Goal: Find contact information: Find contact information

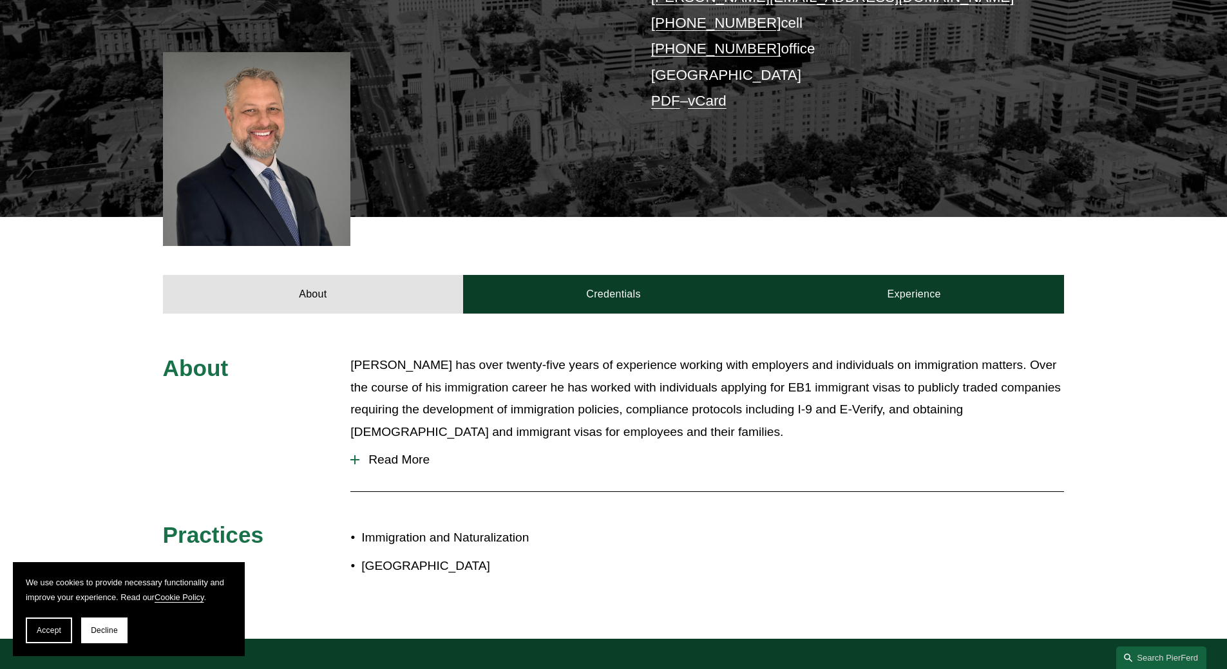
scroll to position [299, 0]
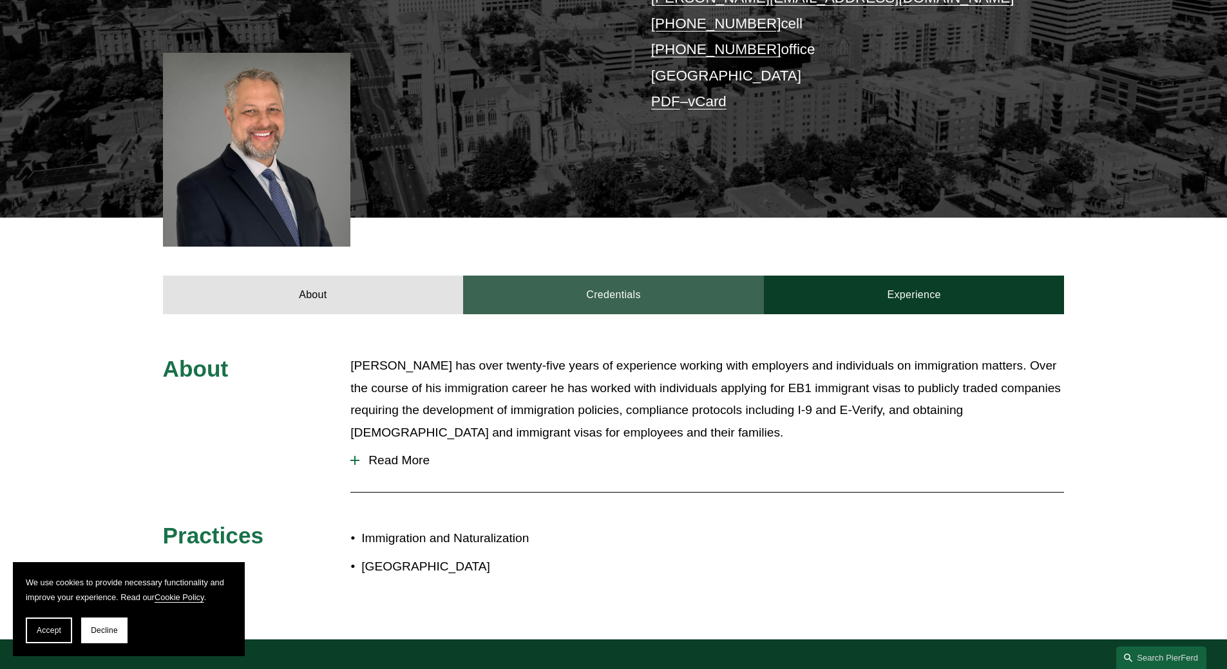
click at [625, 291] on link "Credentials" at bounding box center [613, 295] width 301 height 39
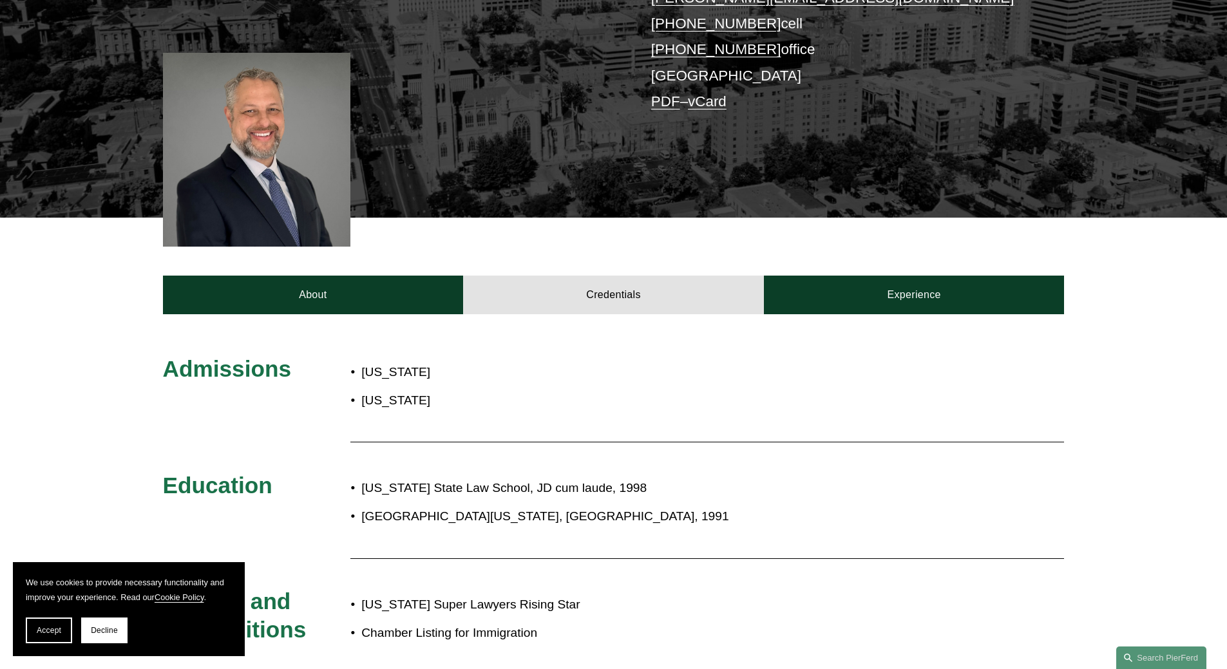
scroll to position [0, 0]
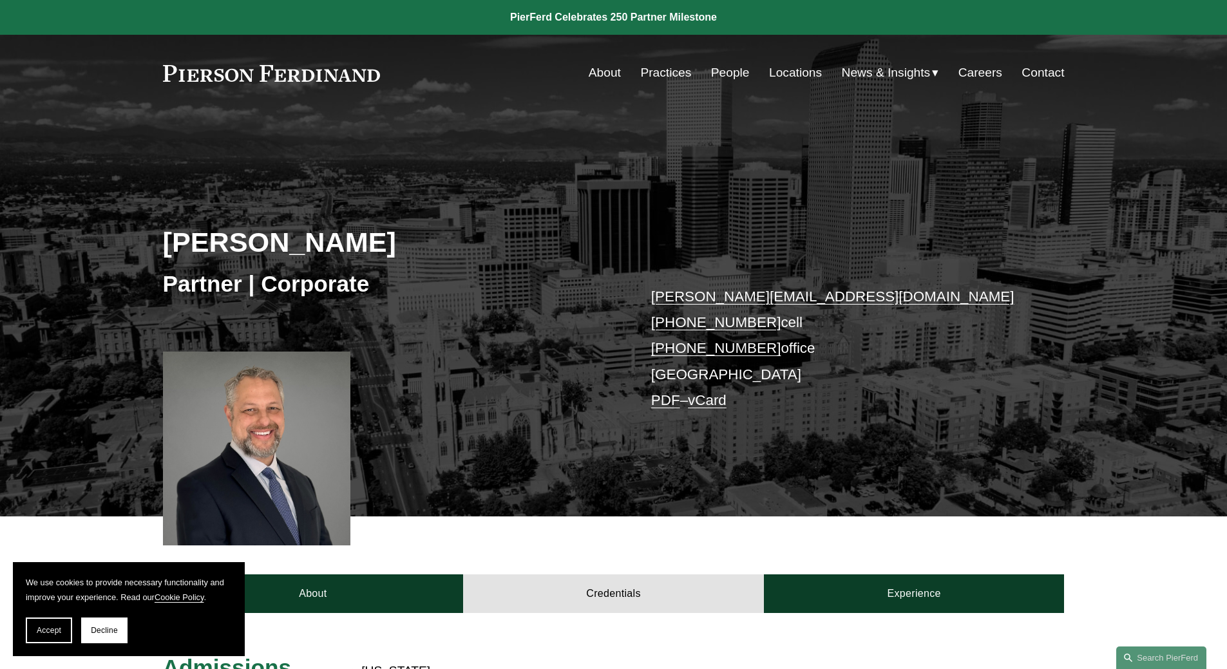
drag, startPoint x: 206, startPoint y: 242, endPoint x: 509, endPoint y: 258, distance: 303.8
click at [509, 258] on h2 "[PERSON_NAME]" at bounding box center [388, 241] width 451 height 33
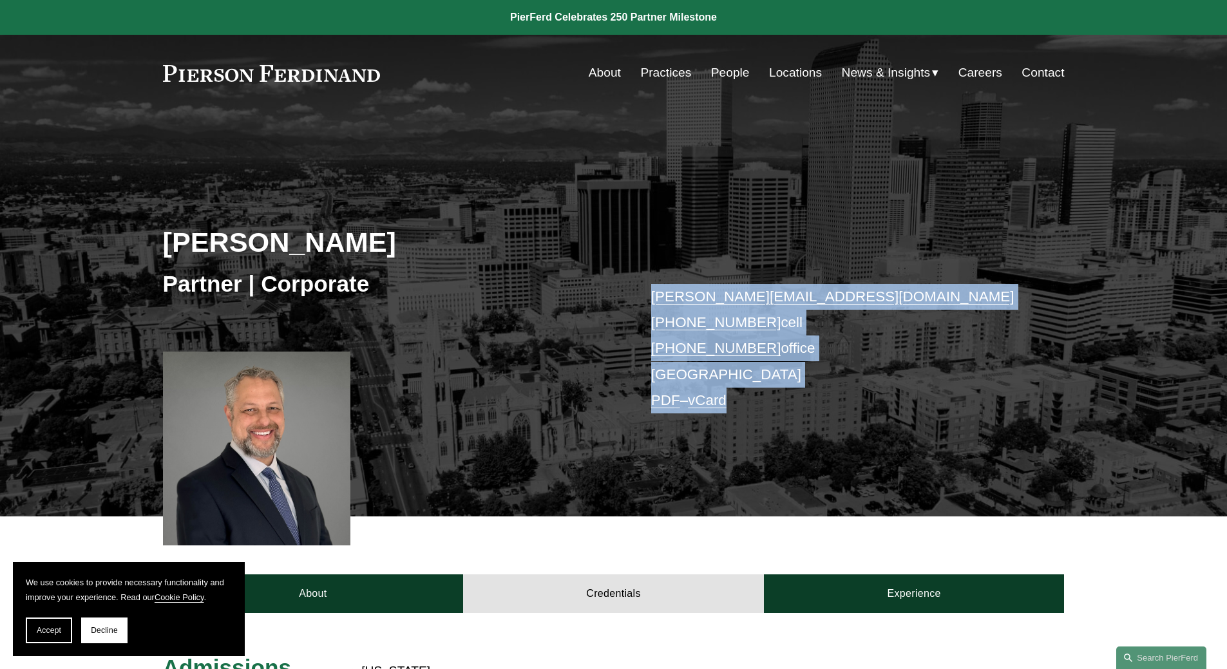
drag, startPoint x: 812, startPoint y: 424, endPoint x: 646, endPoint y: 300, distance: 207.6
click at [646, 300] on div "[PERSON_NAME] Partner | Corporate [PERSON_NAME][EMAIL_ADDRESS][DOMAIN_NAME] [PH…" at bounding box center [613, 332] width 1227 height 368
drag, startPoint x: 646, startPoint y: 300, endPoint x: 750, endPoint y: 399, distance: 144.0
click at [750, 399] on div "[PERSON_NAME] Partner | Corporate [PERSON_NAME][EMAIL_ADDRESS][DOMAIN_NAME] [PH…" at bounding box center [613, 332] width 1227 height 368
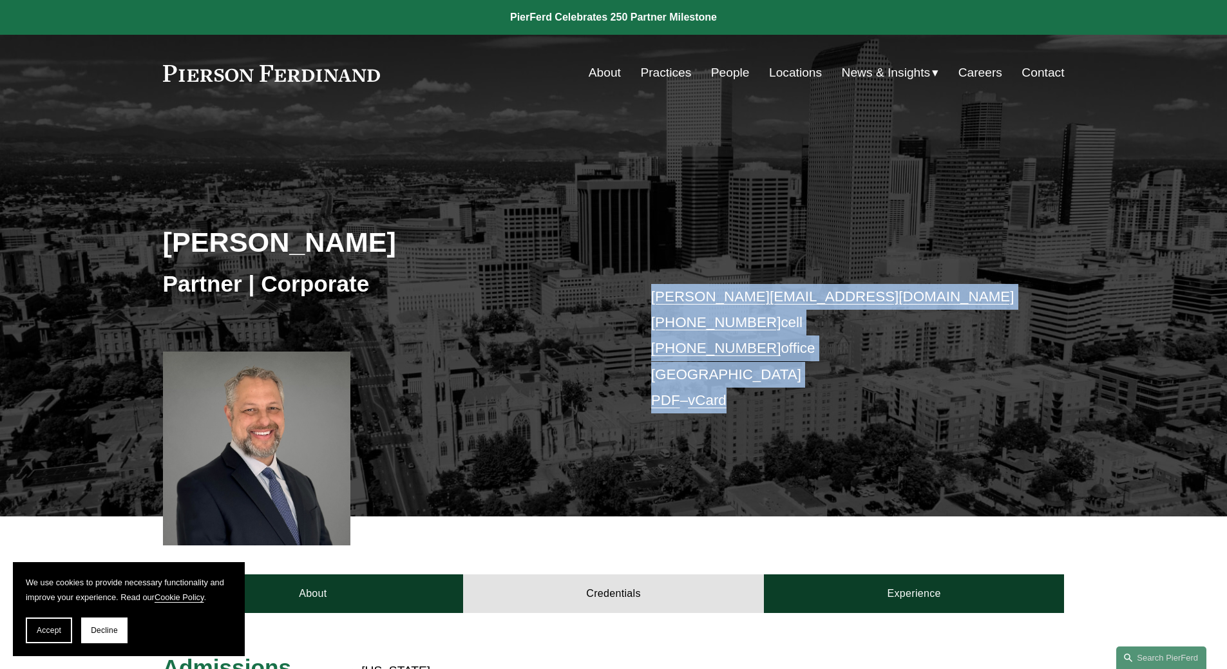
click at [750, 399] on p "[PERSON_NAME][EMAIL_ADDRESS][DOMAIN_NAME] [PHONE_NUMBER] cell [PHONE_NUMBER] of…" at bounding box center [839, 349] width 376 height 130
drag, startPoint x: 750, startPoint y: 399, endPoint x: 646, endPoint y: 300, distance: 143.5
click at [646, 300] on div "[PERSON_NAME] Partner | Corporate [PERSON_NAME][EMAIL_ADDRESS][DOMAIN_NAME] [PH…" at bounding box center [613, 332] width 1227 height 368
drag, startPoint x: 646, startPoint y: 300, endPoint x: 755, endPoint y: 405, distance: 150.8
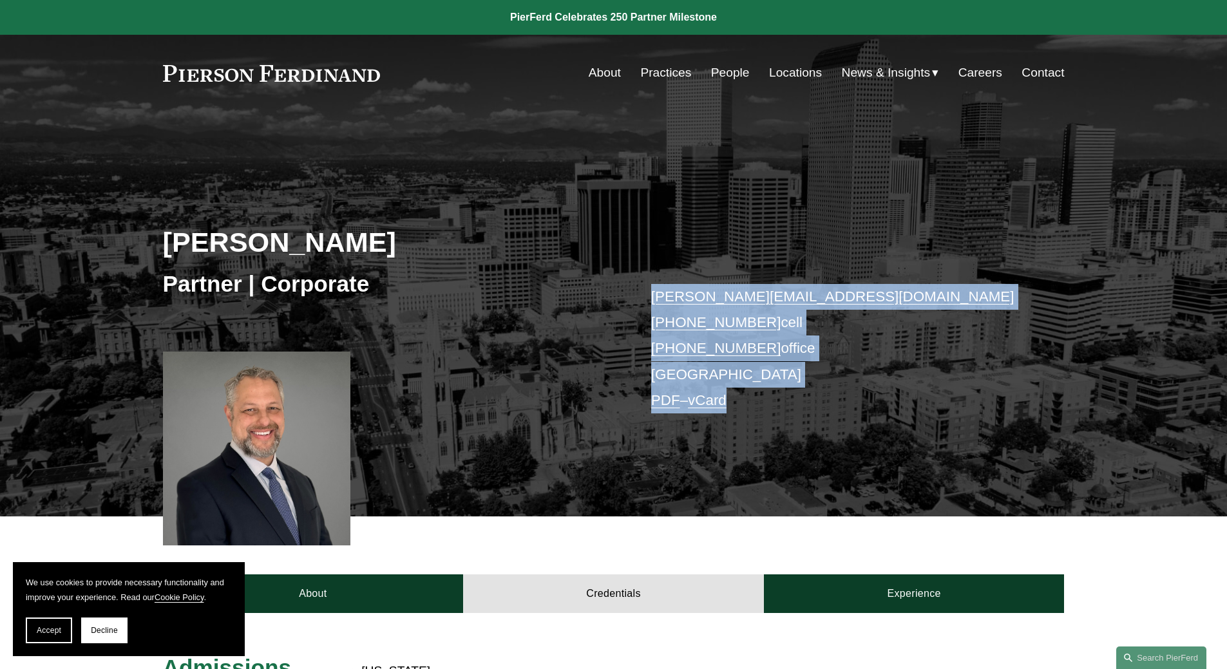
click at [755, 405] on div "[PERSON_NAME] Partner | Corporate [PERSON_NAME][EMAIL_ADDRESS][DOMAIN_NAME] [PH…" at bounding box center [613, 332] width 1227 height 368
click at [755, 405] on p "[PERSON_NAME][EMAIL_ADDRESS][DOMAIN_NAME] [PHONE_NUMBER] cell [PHONE_NUMBER] of…" at bounding box center [839, 349] width 376 height 130
drag, startPoint x: 755, startPoint y: 405, endPoint x: 649, endPoint y: 306, distance: 145.0
click at [649, 306] on div "[PERSON_NAME] Partner | Corporate [PERSON_NAME][EMAIL_ADDRESS][DOMAIN_NAME] [PH…" at bounding box center [613, 332] width 1227 height 368
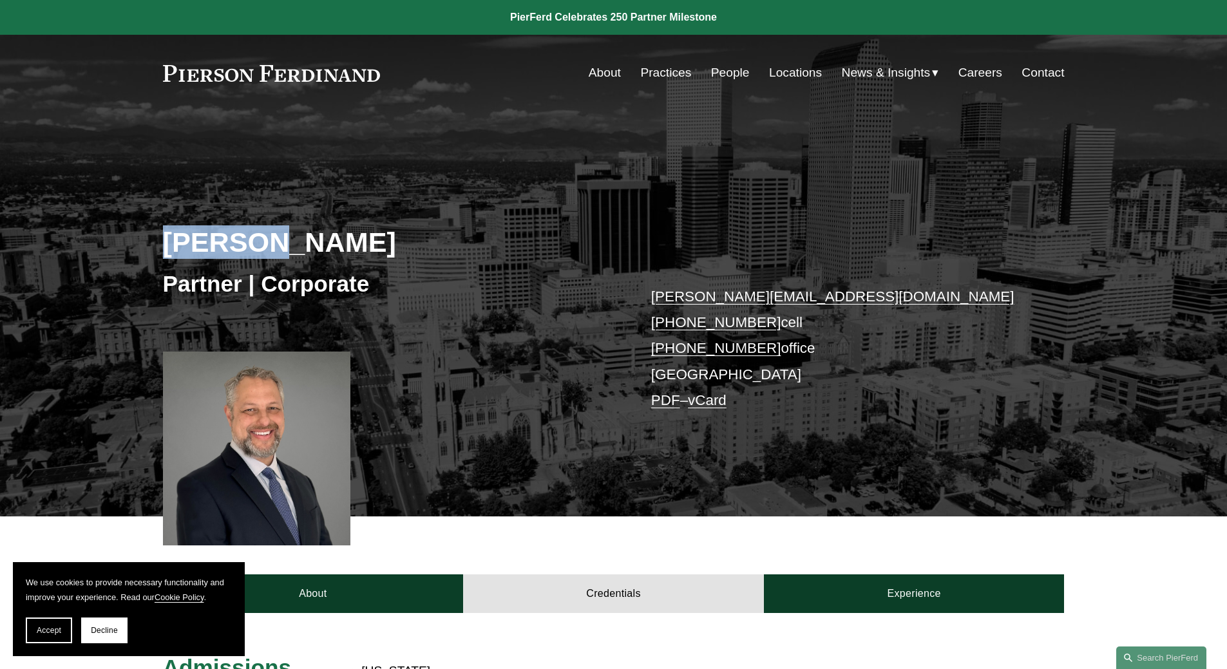
drag, startPoint x: 166, startPoint y: 248, endPoint x: 260, endPoint y: 242, distance: 94.2
click at [260, 242] on h2 "[PERSON_NAME]" at bounding box center [388, 241] width 451 height 33
drag, startPoint x: 277, startPoint y: 242, endPoint x: 367, endPoint y: 237, distance: 90.3
click at [367, 237] on h2 "[PERSON_NAME]" at bounding box center [388, 241] width 451 height 33
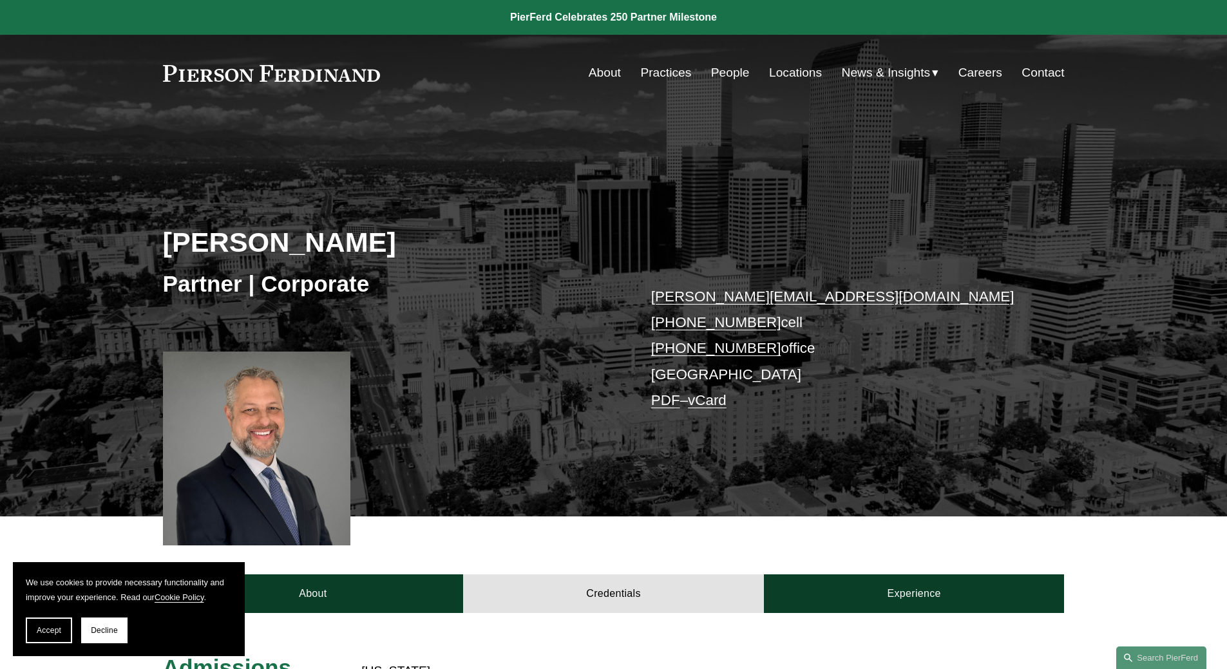
drag, startPoint x: 367, startPoint y: 237, endPoint x: 283, endPoint y: 240, distance: 84.4
click at [283, 240] on h2 "[PERSON_NAME]" at bounding box center [388, 241] width 451 height 33
drag, startPoint x: 265, startPoint y: 239, endPoint x: 160, endPoint y: 247, distance: 106.0
click at [160, 247] on div "[PERSON_NAME] Partner | Corporate [PERSON_NAME][EMAIL_ADDRESS][DOMAIN_NAME] [PH…" at bounding box center [613, 332] width 1227 height 368
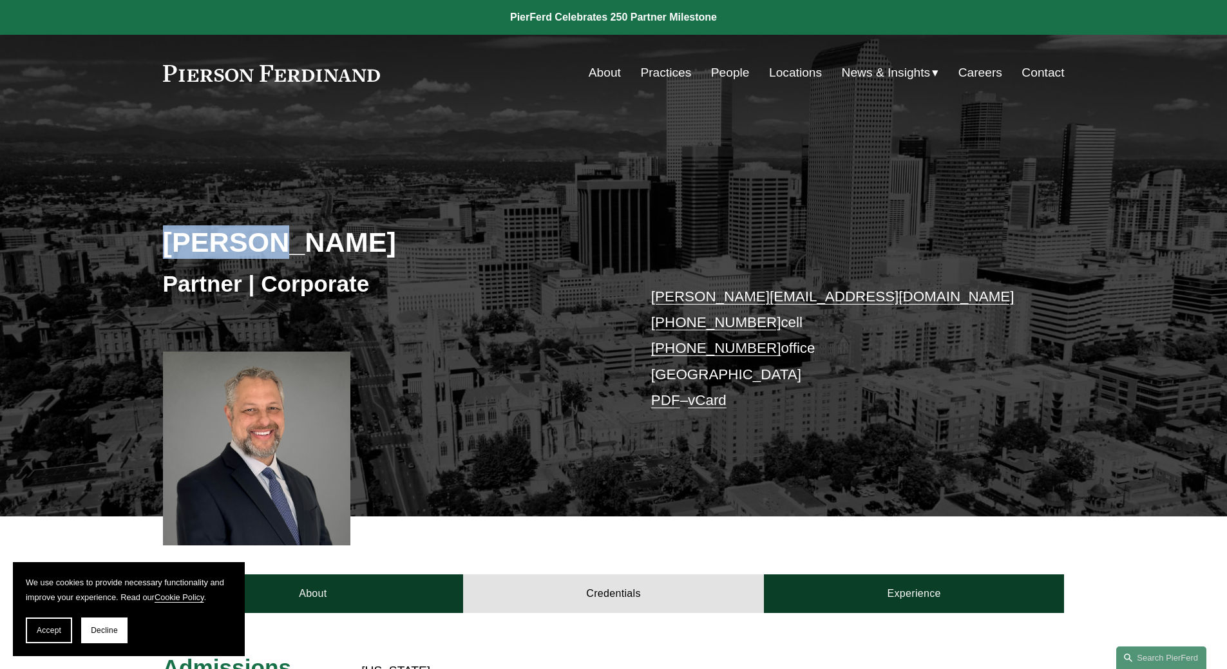
click at [160, 247] on div "[PERSON_NAME] Partner | Corporate [PERSON_NAME][EMAIL_ADDRESS][DOMAIN_NAME] [PH…" at bounding box center [613, 332] width 1227 height 368
drag, startPoint x: 167, startPoint y: 243, endPoint x: 269, endPoint y: 242, distance: 101.8
click at [269, 242] on h2 "[PERSON_NAME]" at bounding box center [388, 241] width 451 height 33
drag, startPoint x: 276, startPoint y: 240, endPoint x: 368, endPoint y: 241, distance: 92.8
click at [368, 241] on h2 "[PERSON_NAME]" at bounding box center [388, 241] width 451 height 33
